Goal: Transaction & Acquisition: Subscribe to service/newsletter

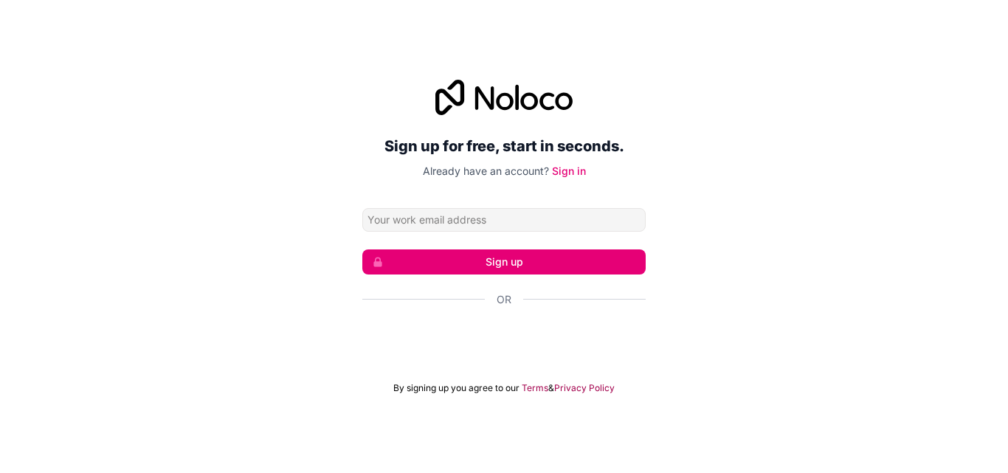
click at [459, 227] on input "Email address" at bounding box center [503, 220] width 283 height 24
type input "[EMAIL_ADDRESS][DOMAIN_NAME]"
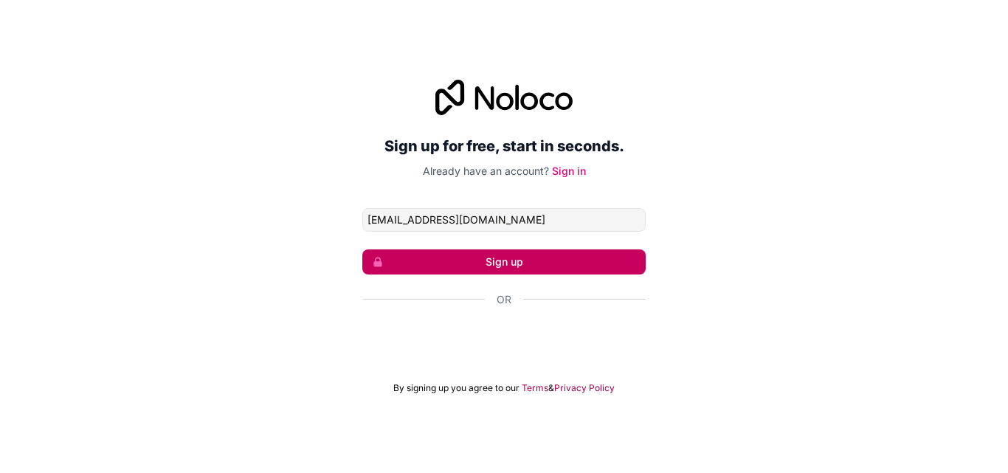
click at [515, 264] on button "Sign up" at bounding box center [503, 262] width 283 height 25
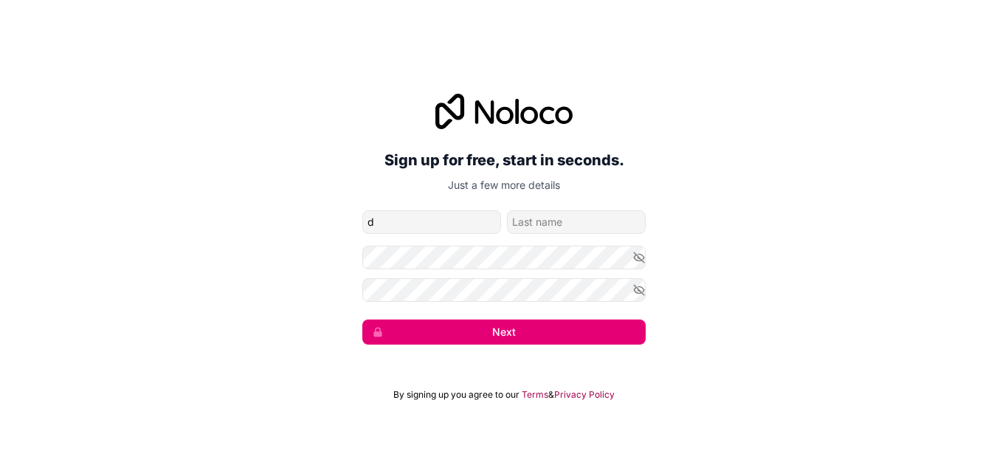
type input "[PERSON_NAME]"
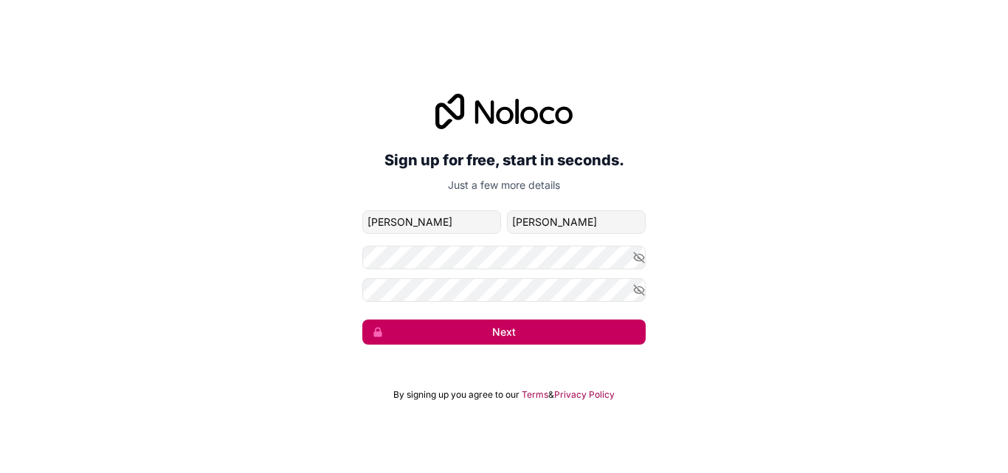
click at [501, 329] on button "Next" at bounding box center [503, 332] width 283 height 25
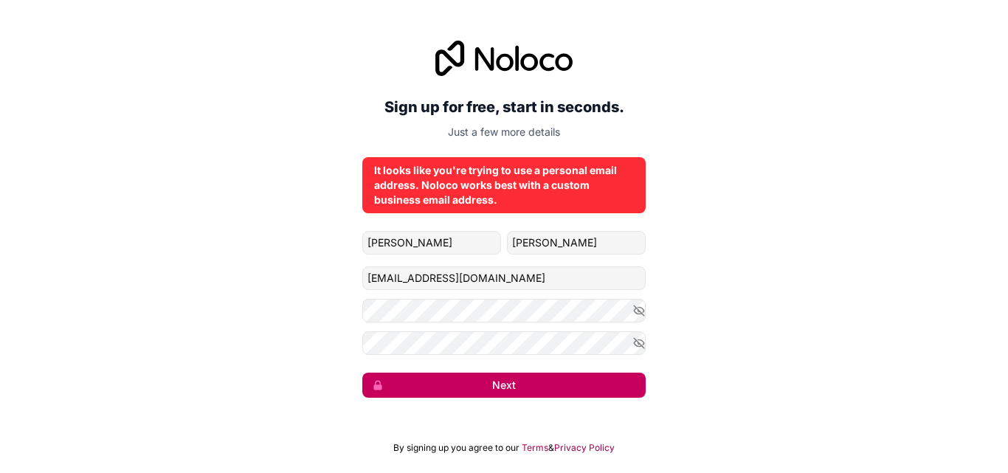
click at [529, 388] on button "Next" at bounding box center [503, 385] width 283 height 25
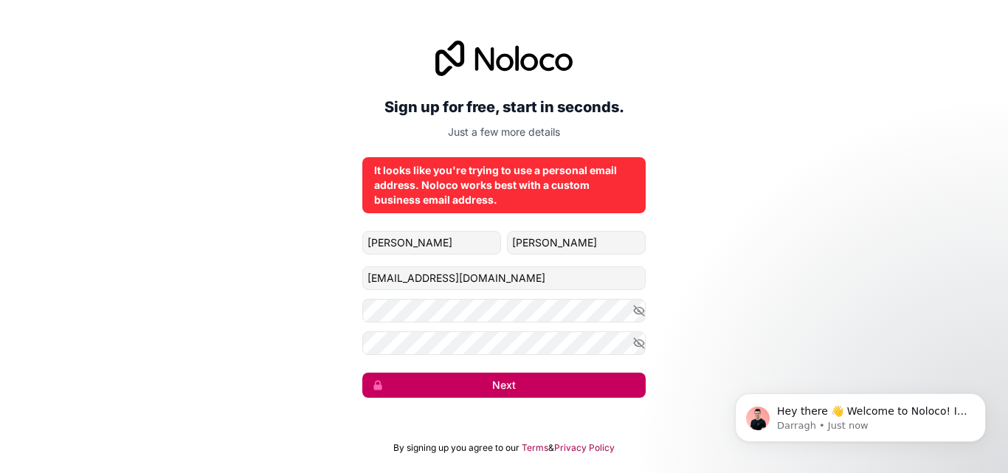
click at [508, 388] on button "Next" at bounding box center [503, 385] width 283 height 25
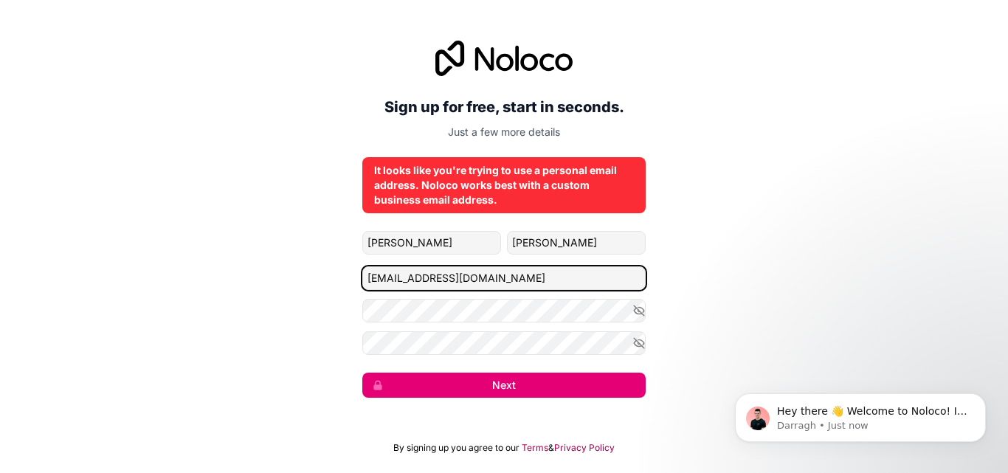
click at [526, 285] on input "[EMAIL_ADDRESS][DOMAIN_NAME]" at bounding box center [503, 278] width 283 height 24
click at [535, 281] on input "[EMAIL_ADDRESS][DOMAIN_NAME]" at bounding box center [503, 278] width 283 height 24
type input "[EMAIL_ADDRESS][DOMAIN_NAME]"
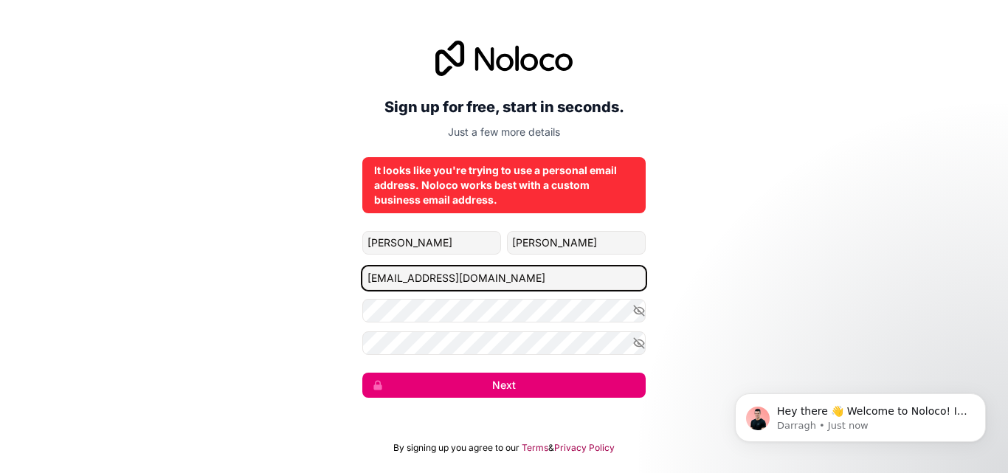
click at [362, 373] on button "Next" at bounding box center [503, 385] width 283 height 25
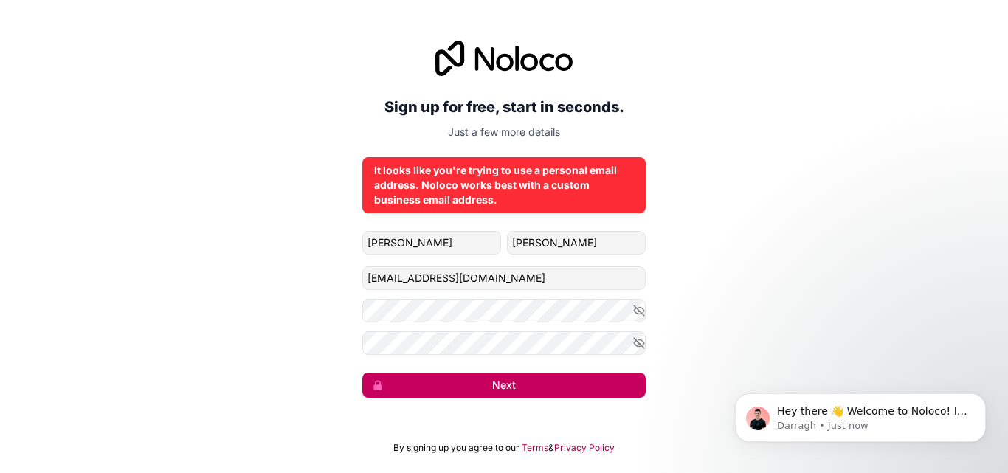
click at [515, 377] on button "Next" at bounding box center [503, 385] width 283 height 25
click at [514, 378] on button "Next" at bounding box center [503, 385] width 283 height 25
